Goal: Information Seeking & Learning: Check status

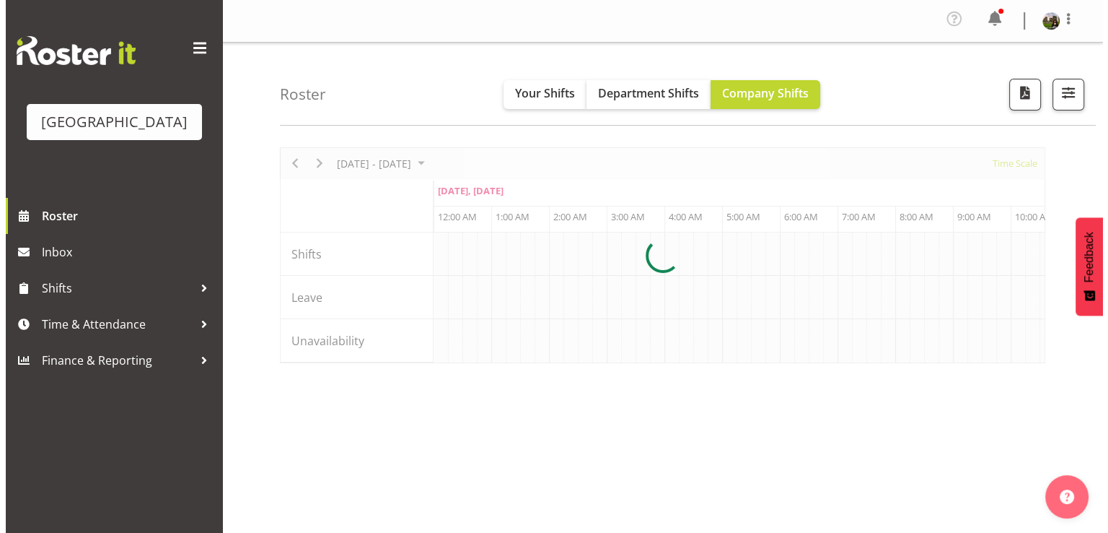
scroll to position [0, 2771]
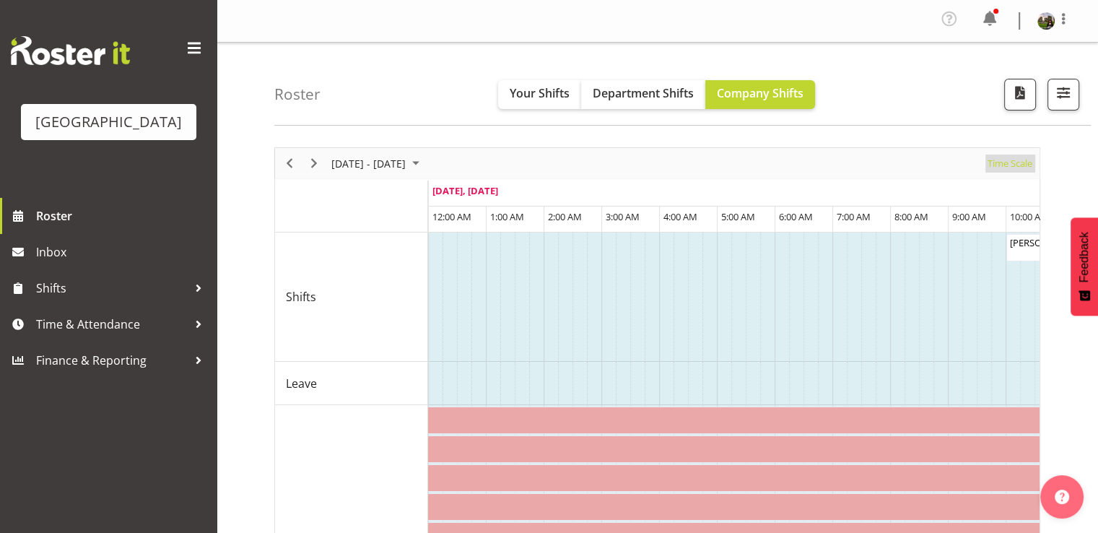
click at [1005, 165] on span "Time Scale" at bounding box center [1010, 163] width 48 height 18
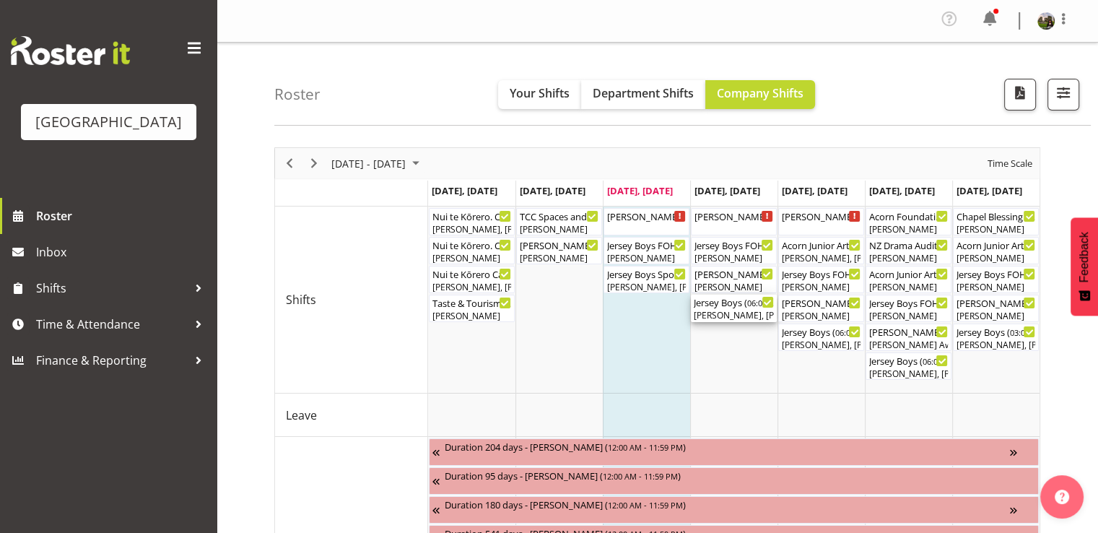
click at [725, 312] on div "[PERSON_NAME], [PERSON_NAME], [PERSON_NAME], [PERSON_NAME], [PERSON_NAME], [PER…" at bounding box center [734, 315] width 80 height 13
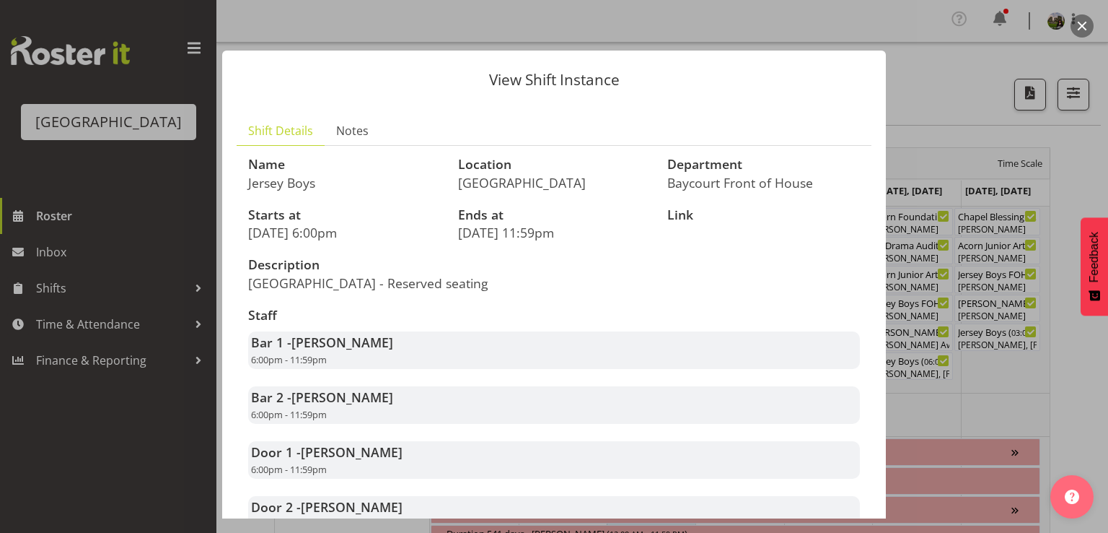
scroll to position [344, 0]
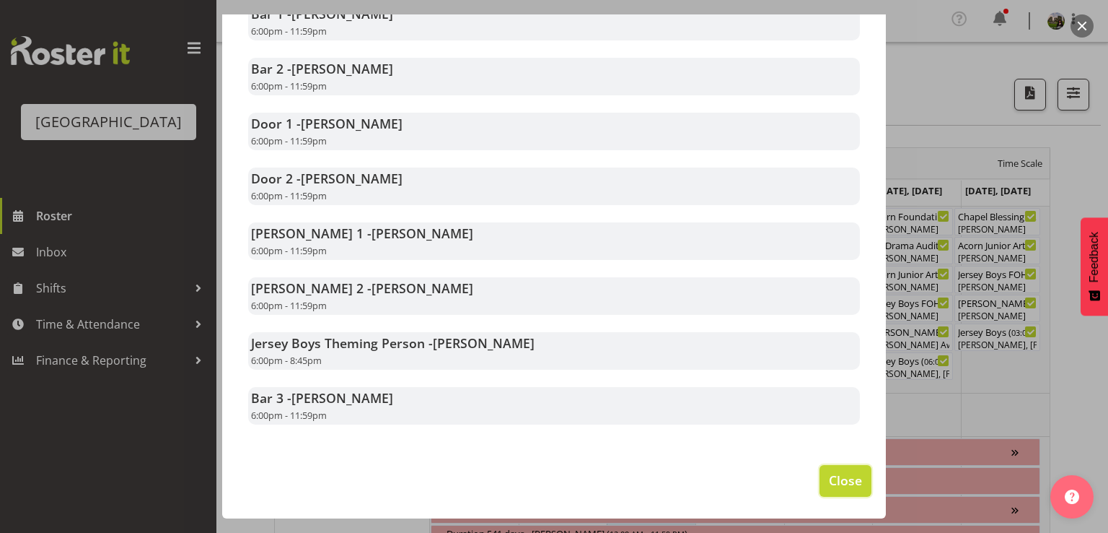
click at [829, 477] on span "Close" at bounding box center [845, 480] width 33 height 19
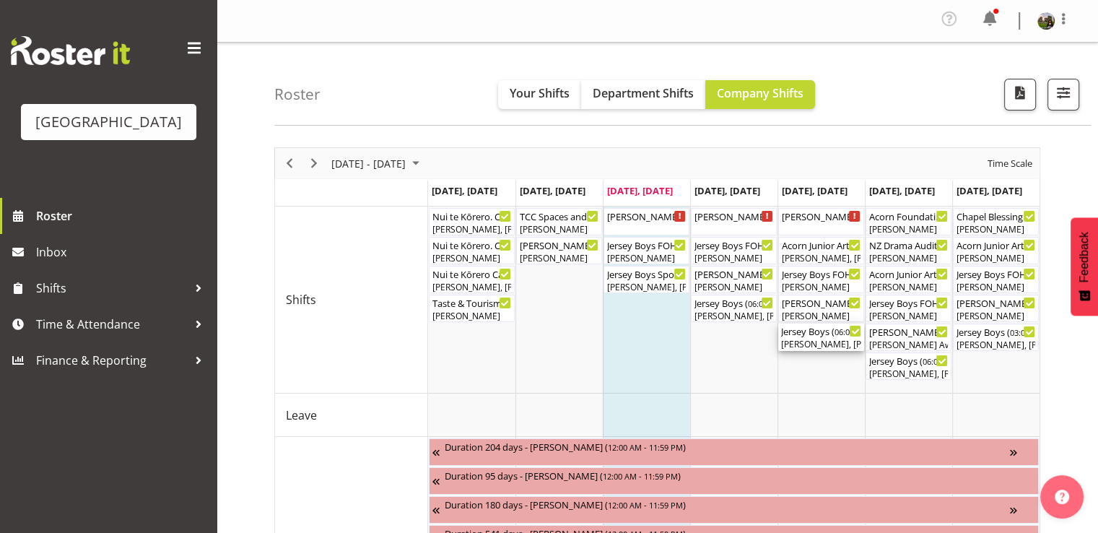
click at [810, 337] on div "Jersey Boys ( 06:00 PM - 10:10 PM ) [PERSON_NAME], [PERSON_NAME], [PERSON_NAME]…" at bounding box center [821, 336] width 80 height 27
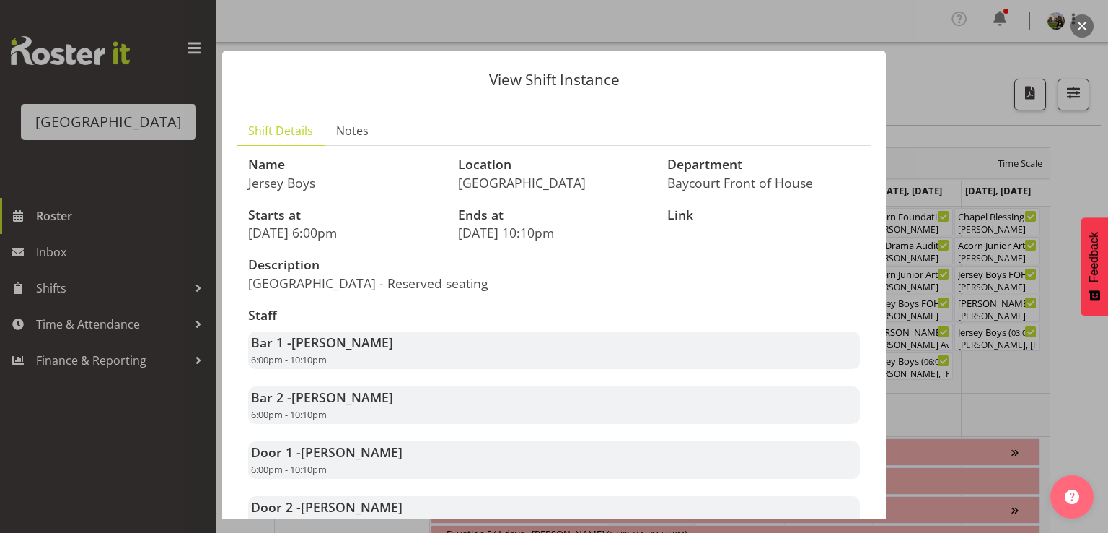
scroll to position [289, 0]
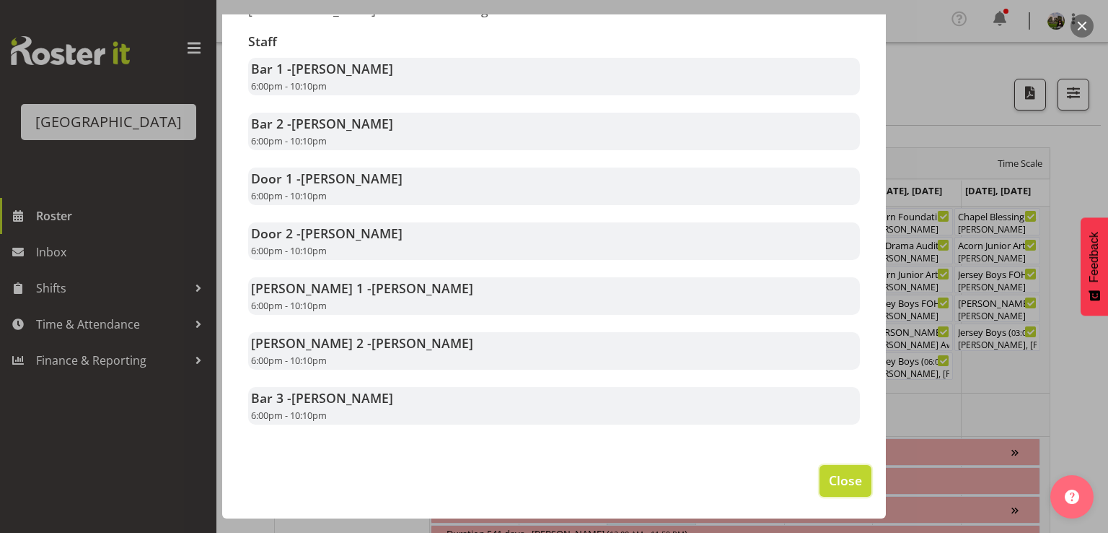
click at [834, 476] on span "Close" at bounding box center [845, 480] width 33 height 19
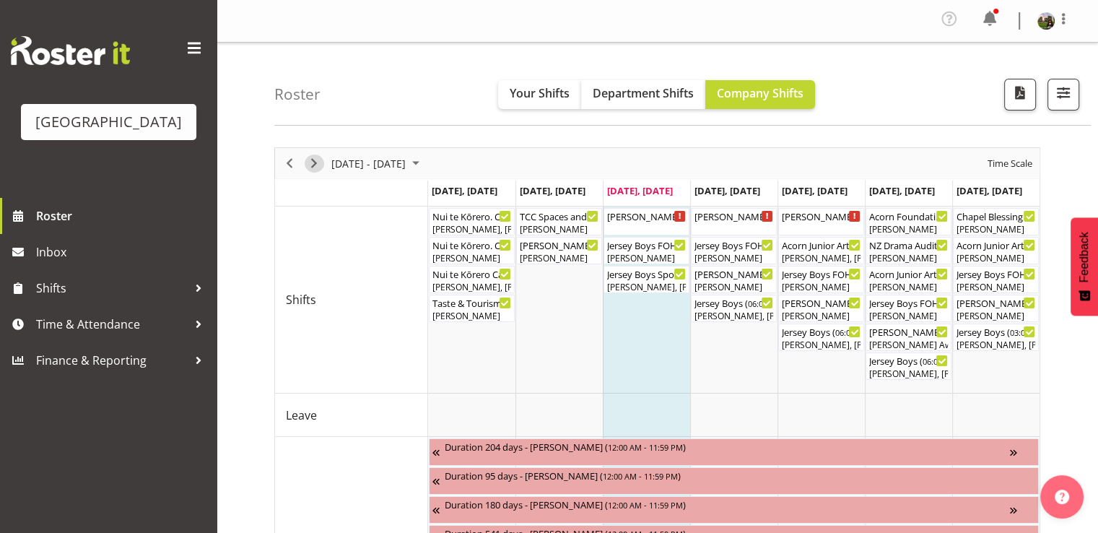
click at [316, 162] on span "Next" at bounding box center [313, 163] width 17 height 18
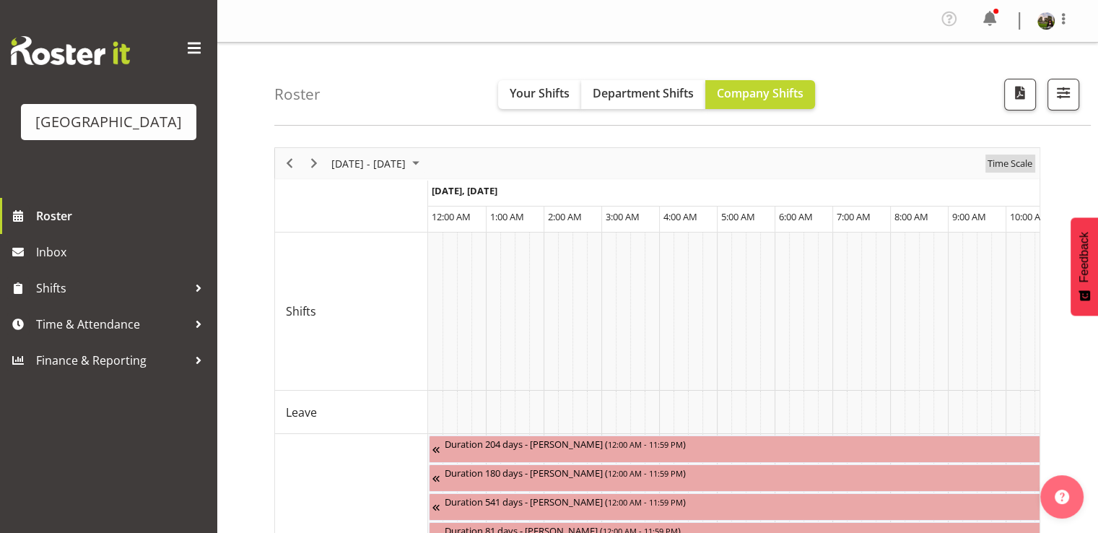
click at [1010, 165] on span "Time Scale" at bounding box center [1010, 163] width 48 height 18
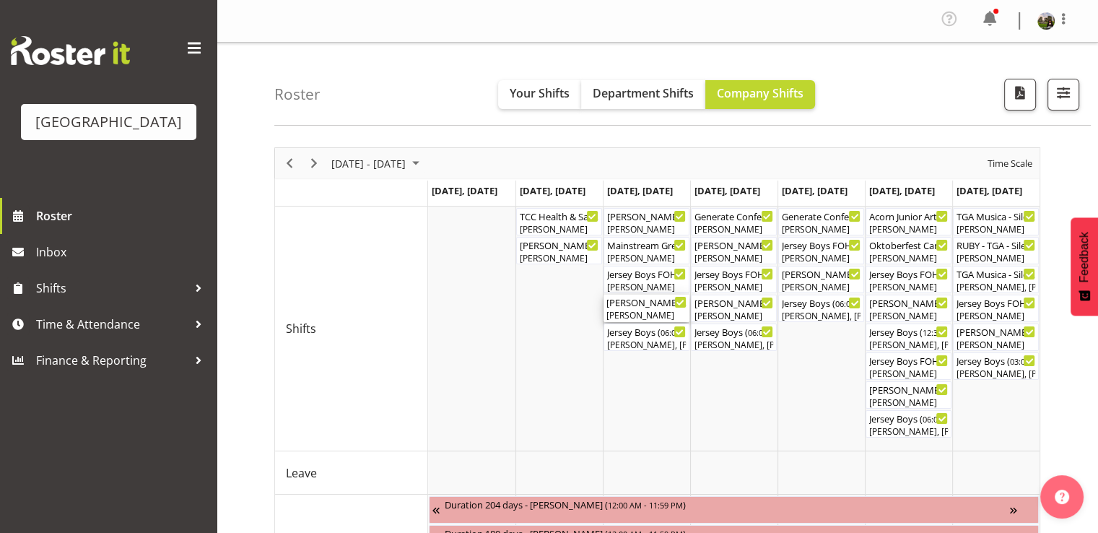
click at [634, 311] on div "[PERSON_NAME]" at bounding box center [646, 315] width 80 height 13
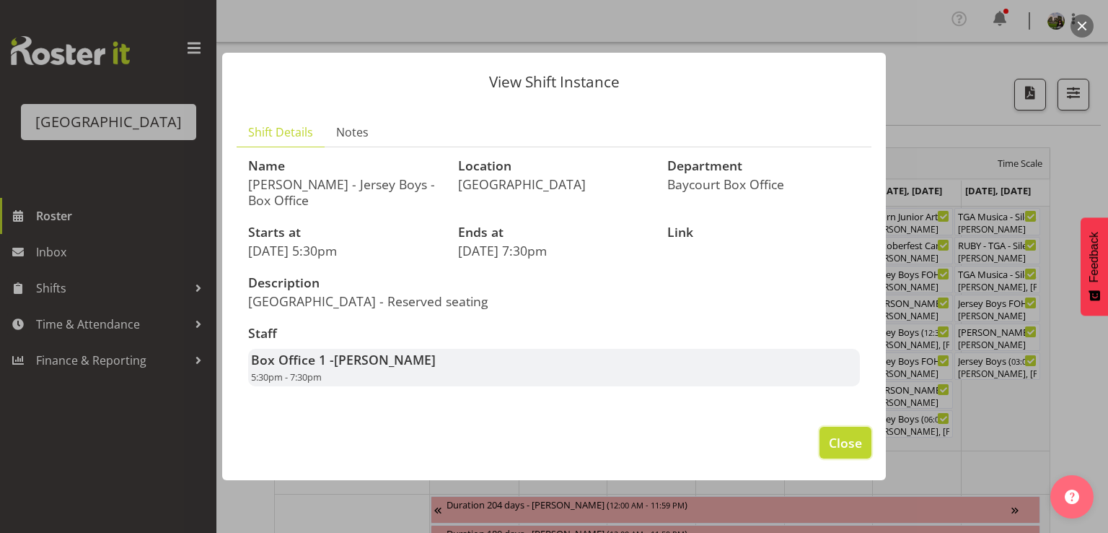
click at [821, 440] on button "Close" at bounding box center [846, 443] width 52 height 32
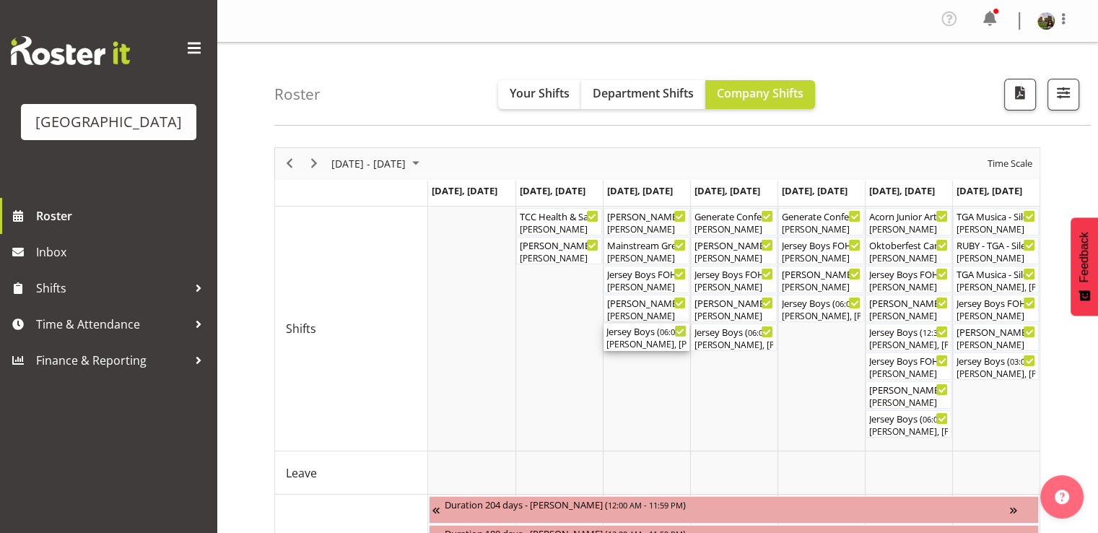
click at [652, 333] on div "Jersey Boys ( 06:00 PM - 10:10 PM )" at bounding box center [646, 330] width 80 height 14
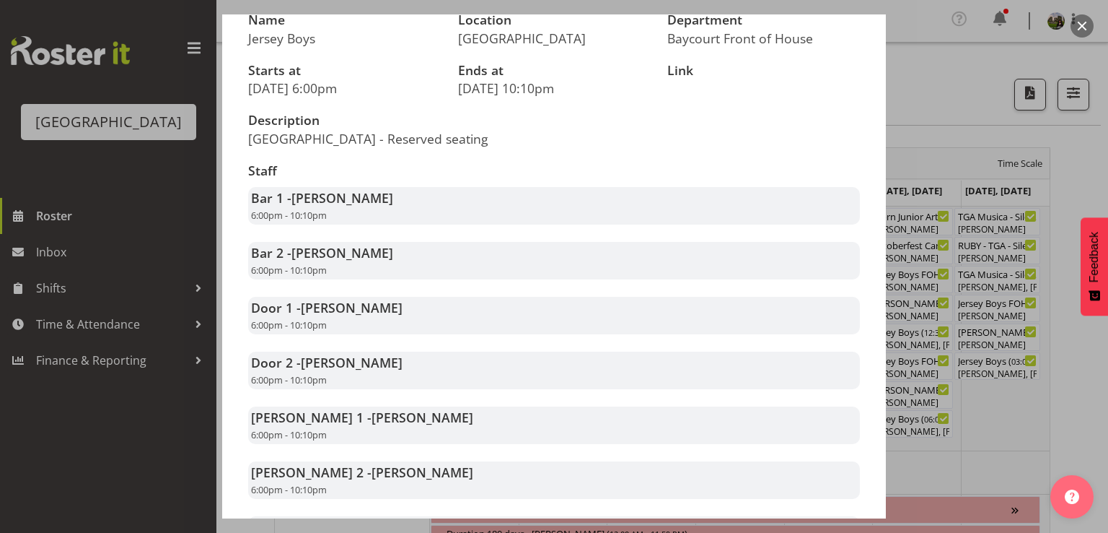
scroll to position [289, 0]
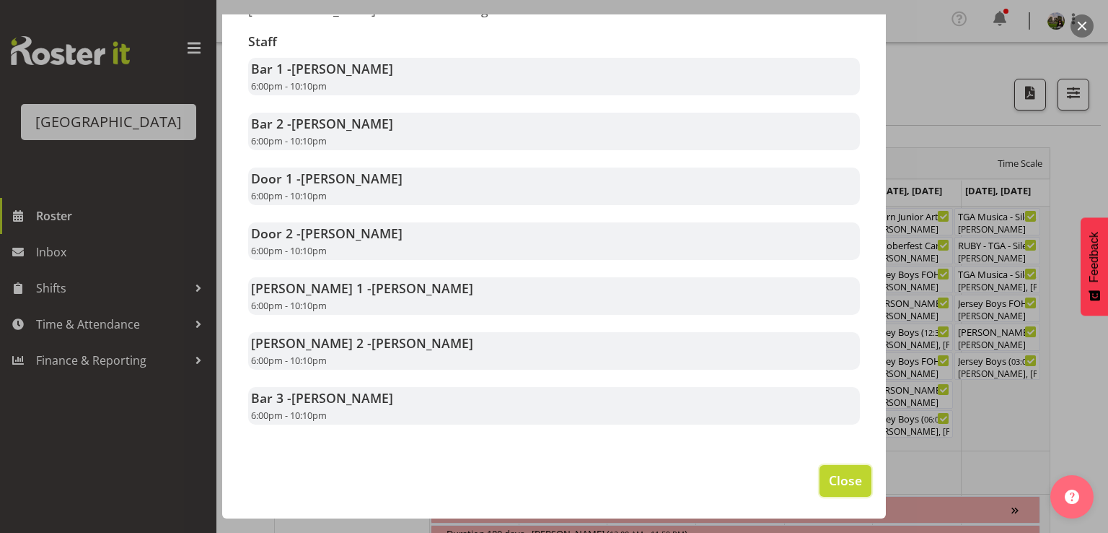
click at [837, 486] on span "Close" at bounding box center [845, 480] width 33 height 19
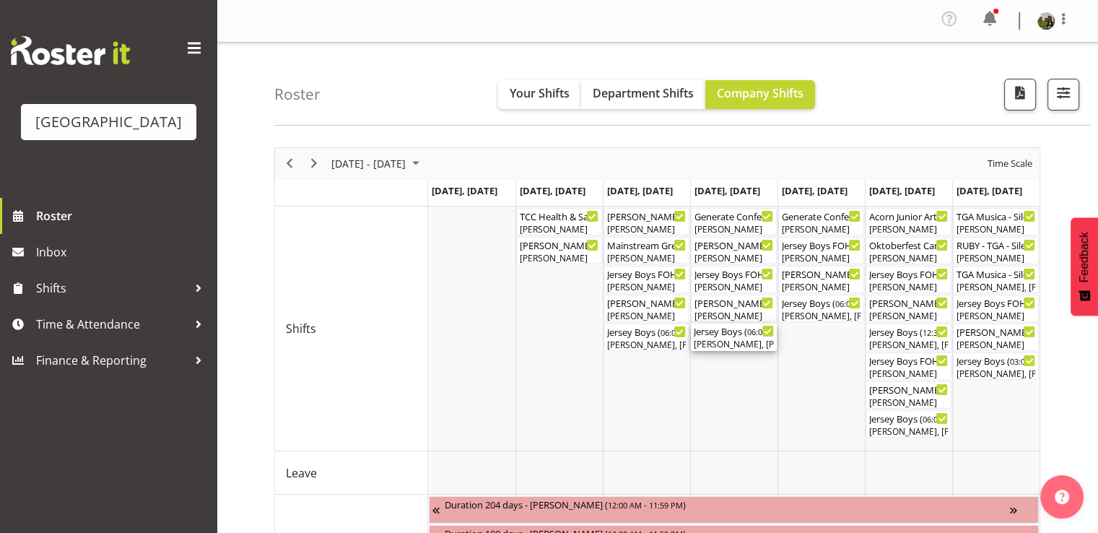
click at [704, 343] on div "[PERSON_NAME], [PERSON_NAME], [PERSON_NAME], [PERSON_NAME], [PERSON_NAME], [PER…" at bounding box center [734, 344] width 80 height 13
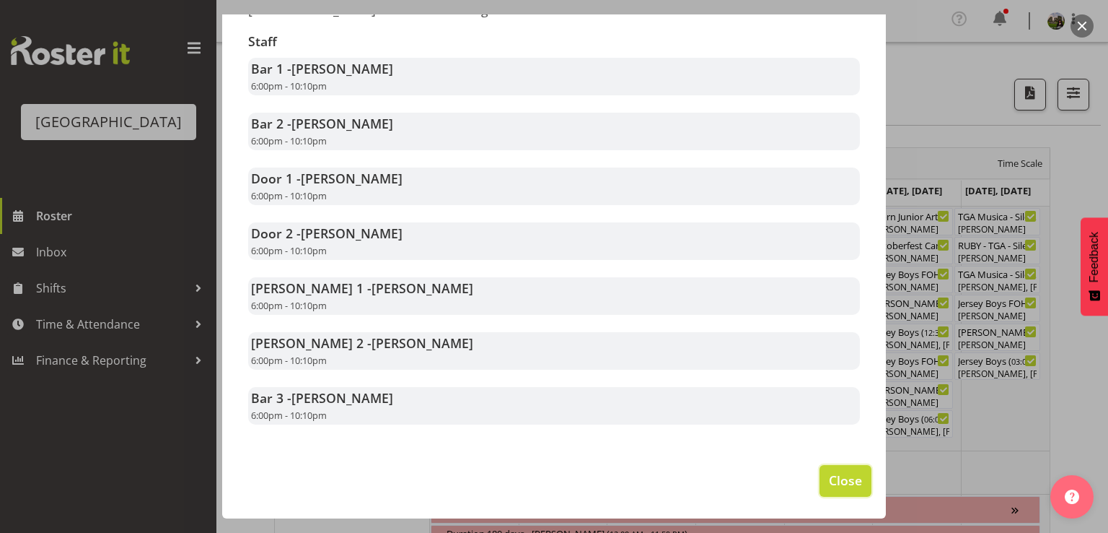
click at [829, 479] on span "Close" at bounding box center [845, 480] width 33 height 19
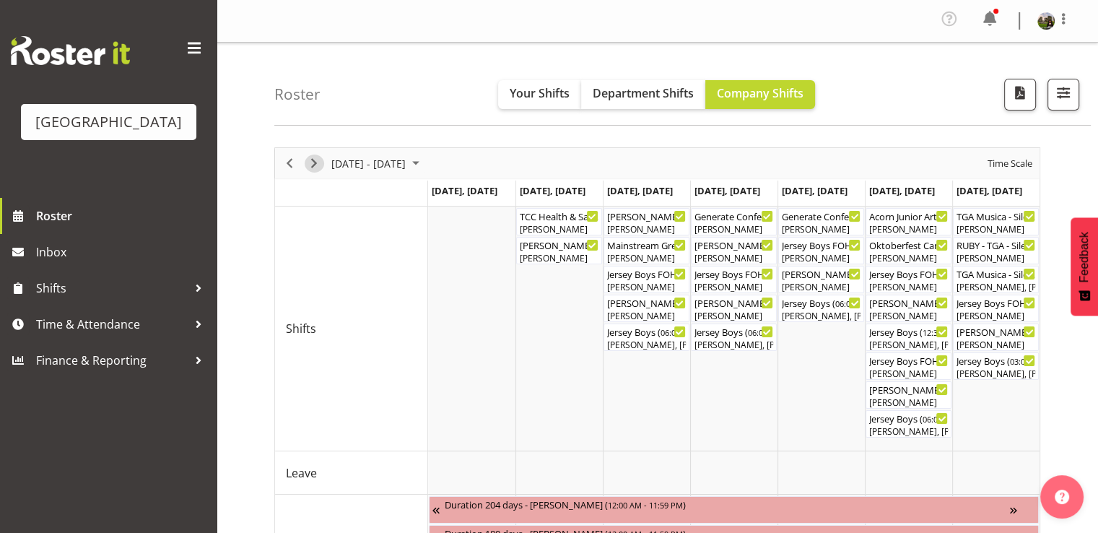
click at [318, 165] on span "Next" at bounding box center [313, 163] width 17 height 18
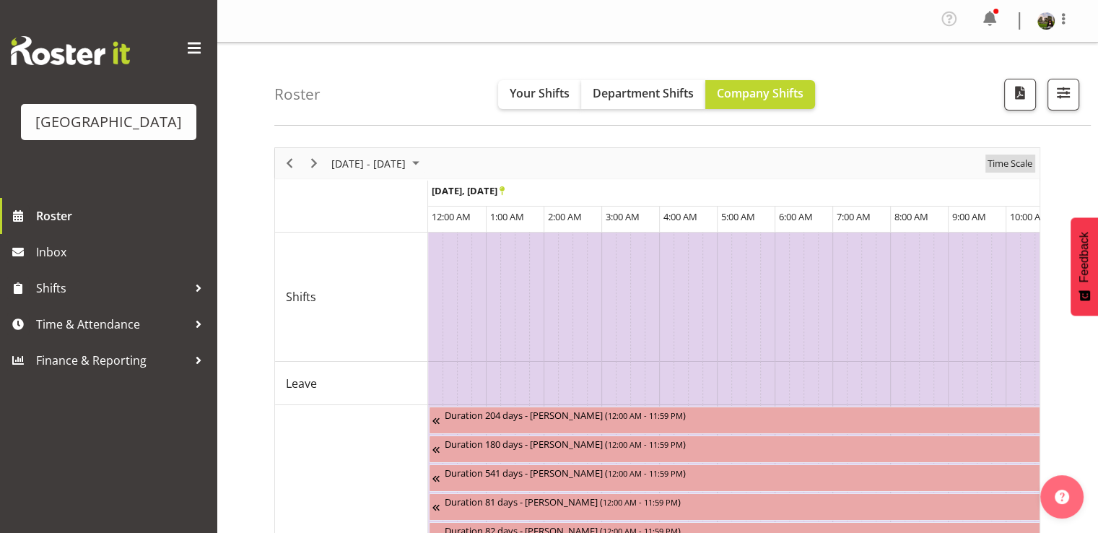
click at [1005, 161] on span "Time Scale" at bounding box center [1010, 163] width 48 height 18
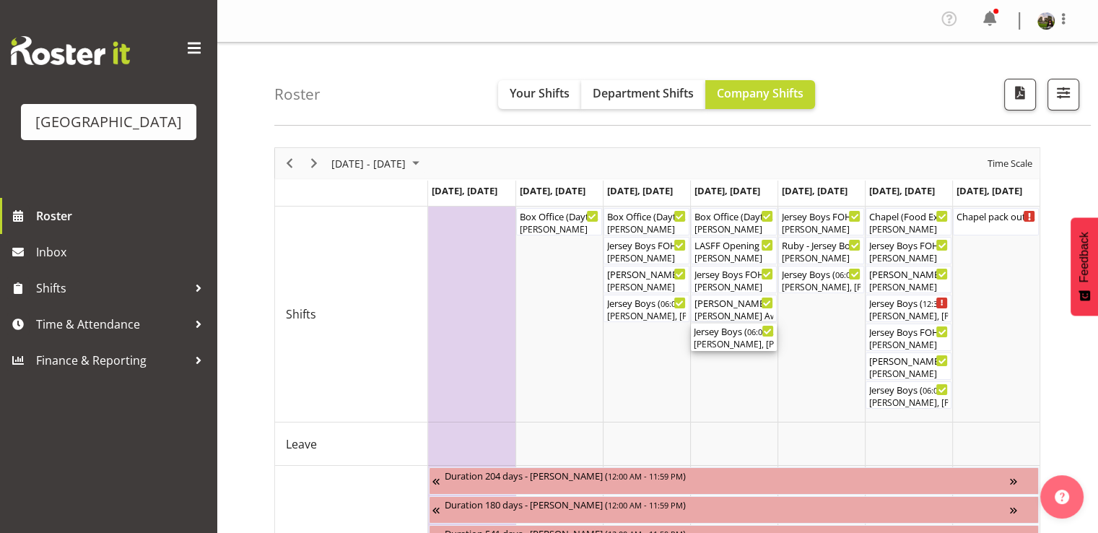
click at [718, 336] on div "Jersey Boys ( 06:00 PM - 10:10 PM )" at bounding box center [734, 330] width 80 height 14
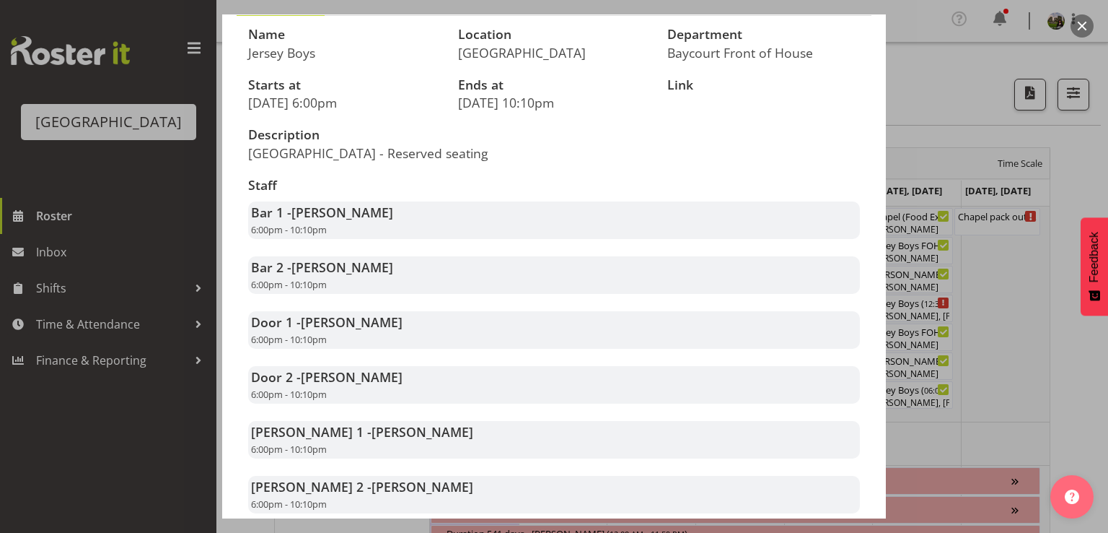
scroll to position [289, 0]
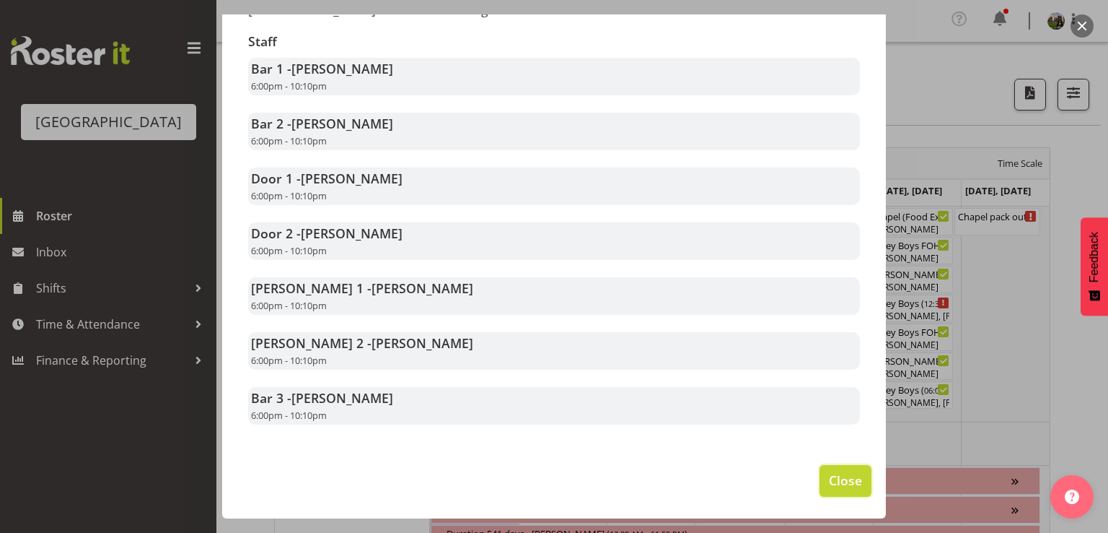
click at [829, 484] on span "Close" at bounding box center [845, 480] width 33 height 19
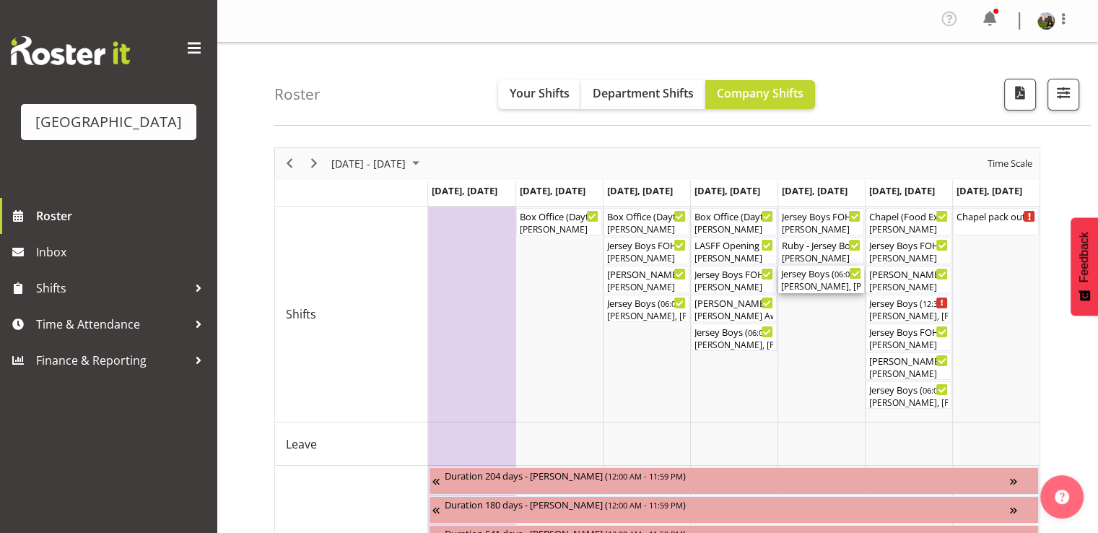
click at [811, 273] on div "Jersey Boys ( 06:00 PM - 10:10 PM )" at bounding box center [821, 273] width 80 height 14
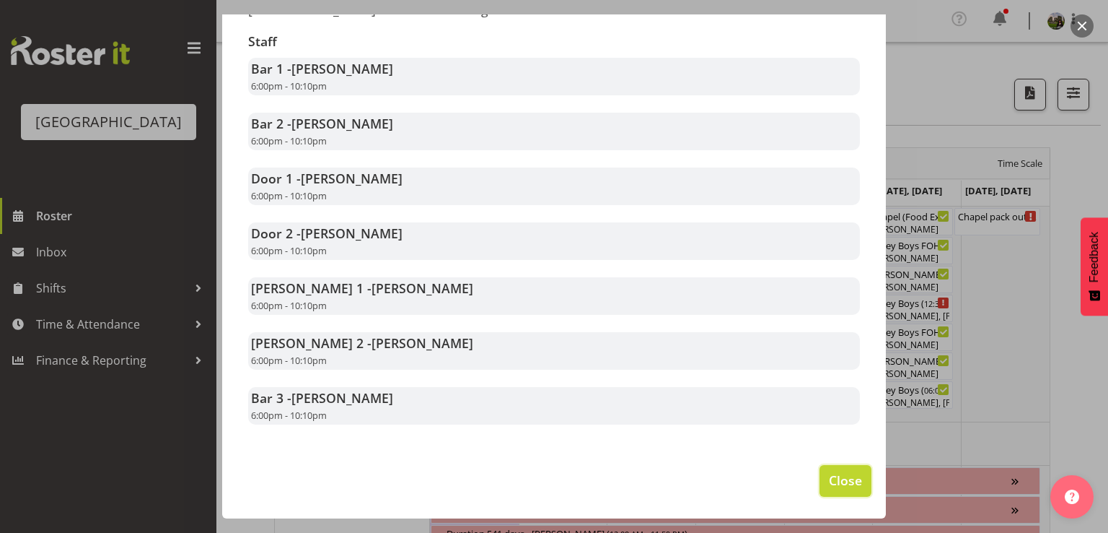
click at [836, 483] on span "Close" at bounding box center [845, 480] width 33 height 19
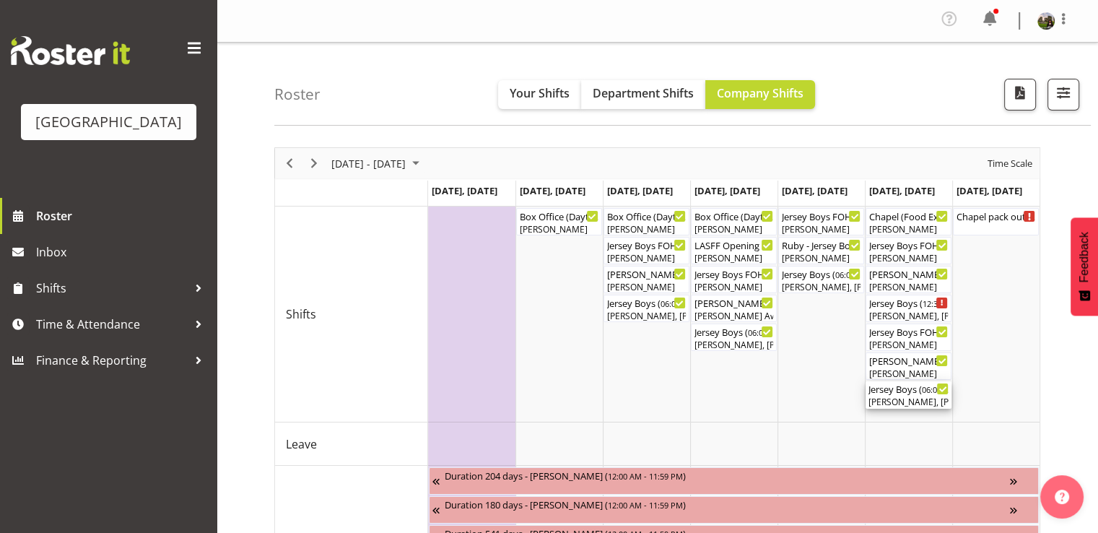
click at [891, 392] on div "Jersey Boys ( 06:00 PM - 11:59 PM )" at bounding box center [908, 388] width 80 height 14
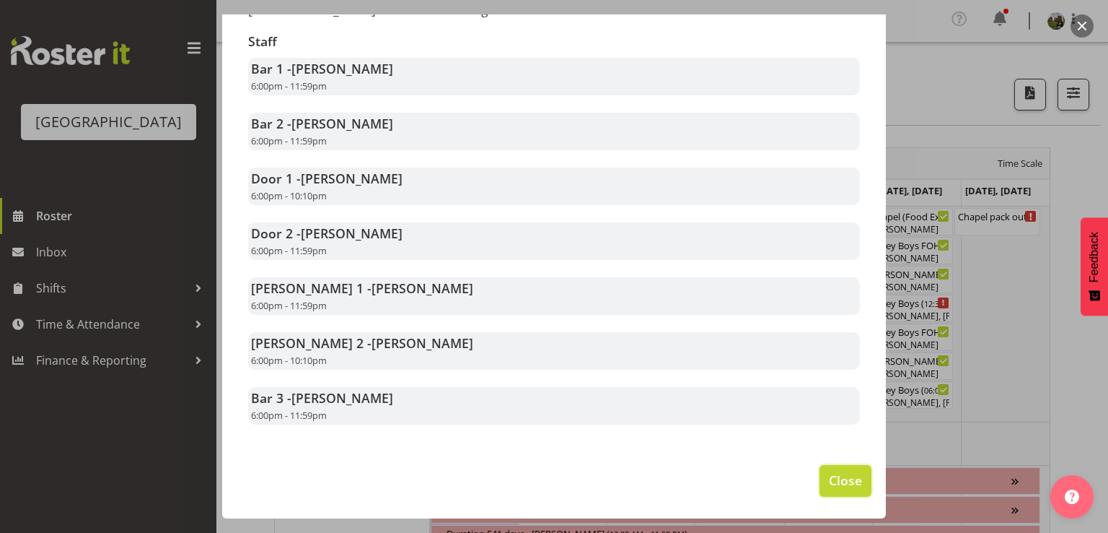
click at [829, 476] on span "Close" at bounding box center [845, 480] width 33 height 19
